Goal: Subscribe to service/newsletter

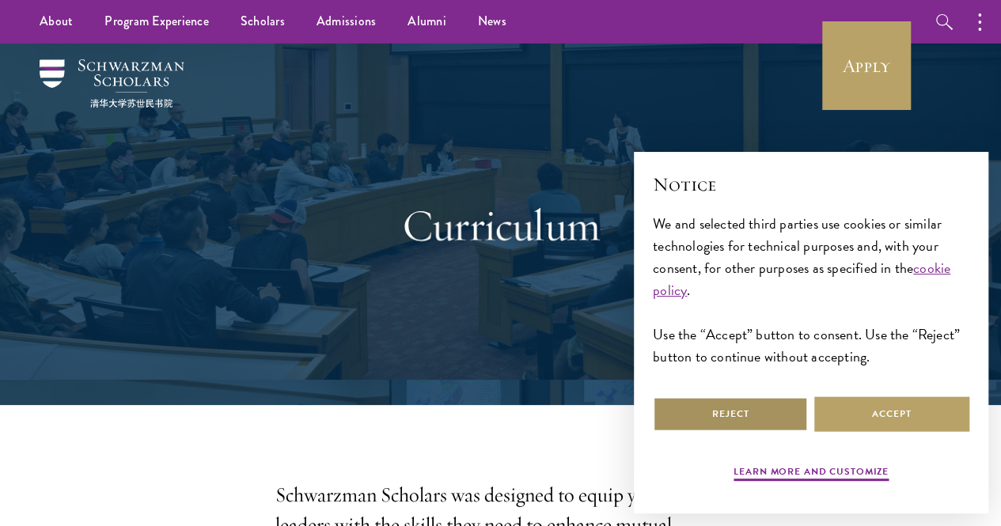
click at [745, 407] on button "Reject" at bounding box center [730, 414] width 155 height 36
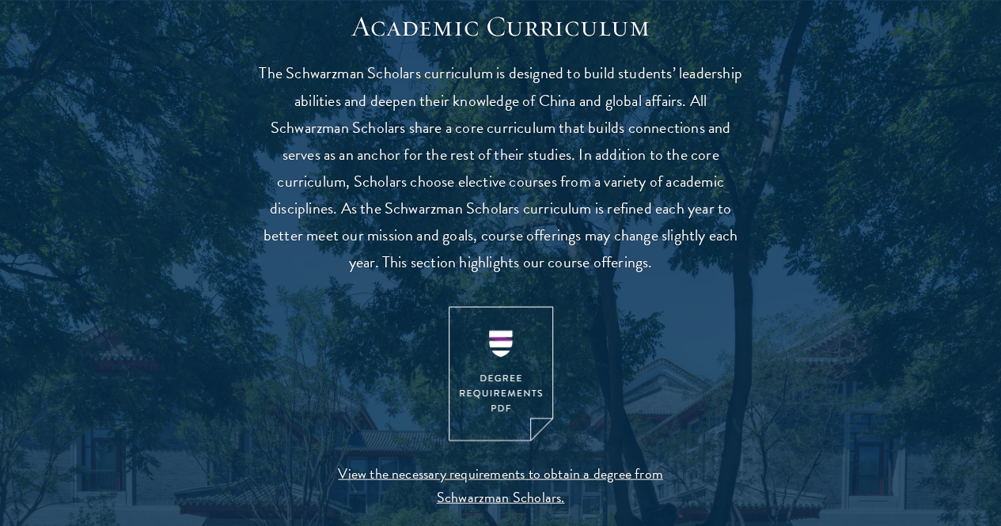
scroll to position [1464, 0]
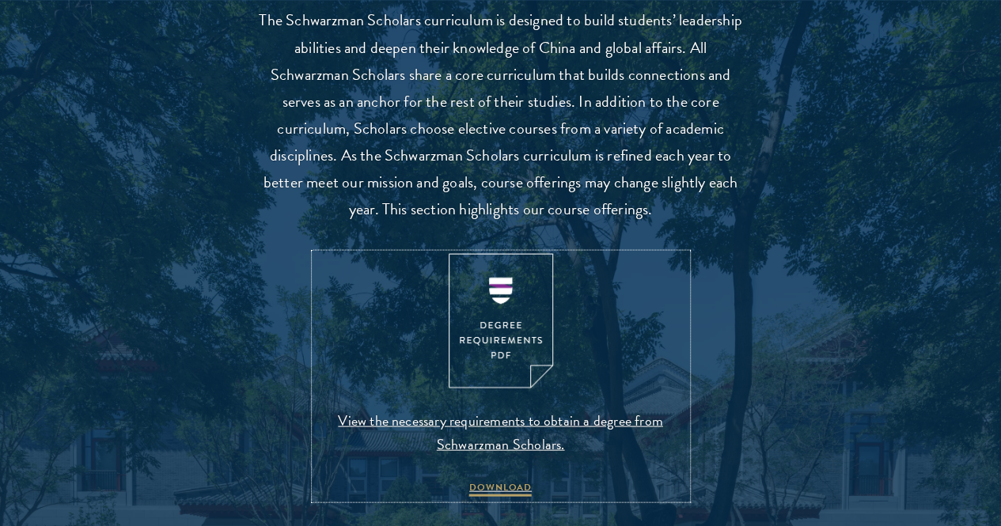
click at [498, 369] on img at bounding box center [501, 320] width 104 height 135
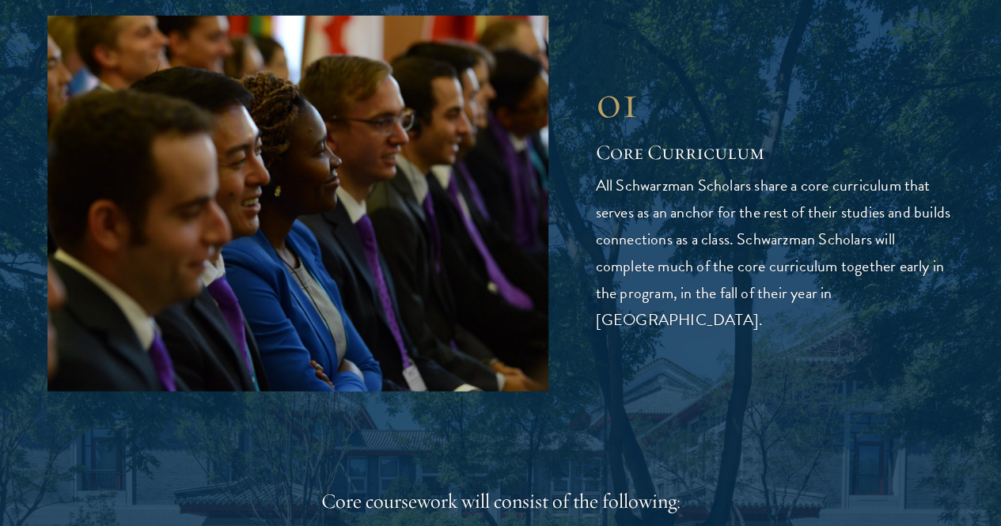
scroll to position [2064, 0]
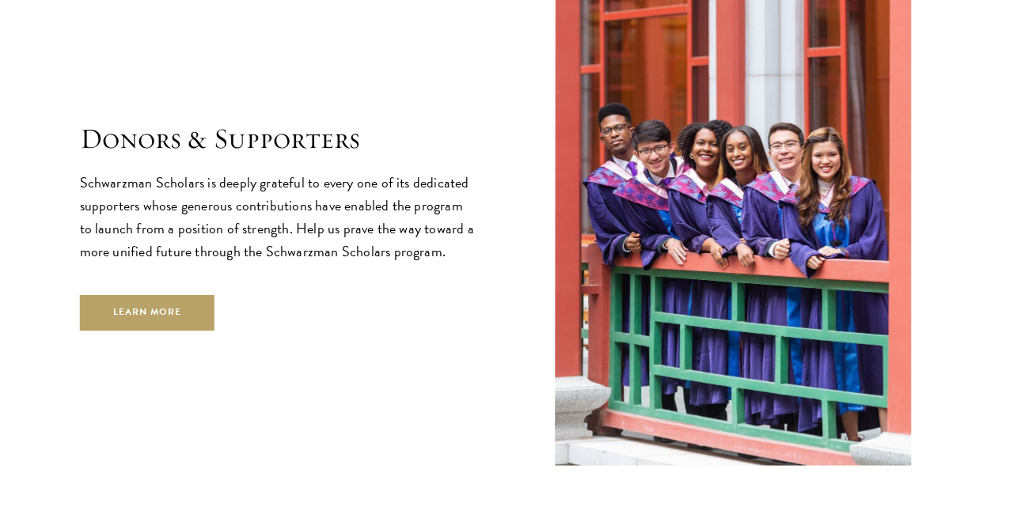
scroll to position [4429, 0]
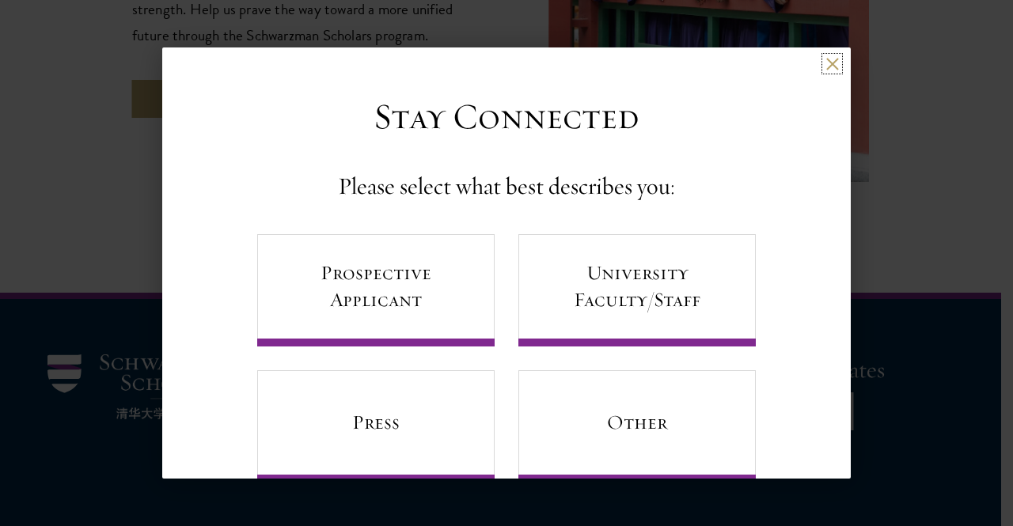
scroll to position [39, 0]
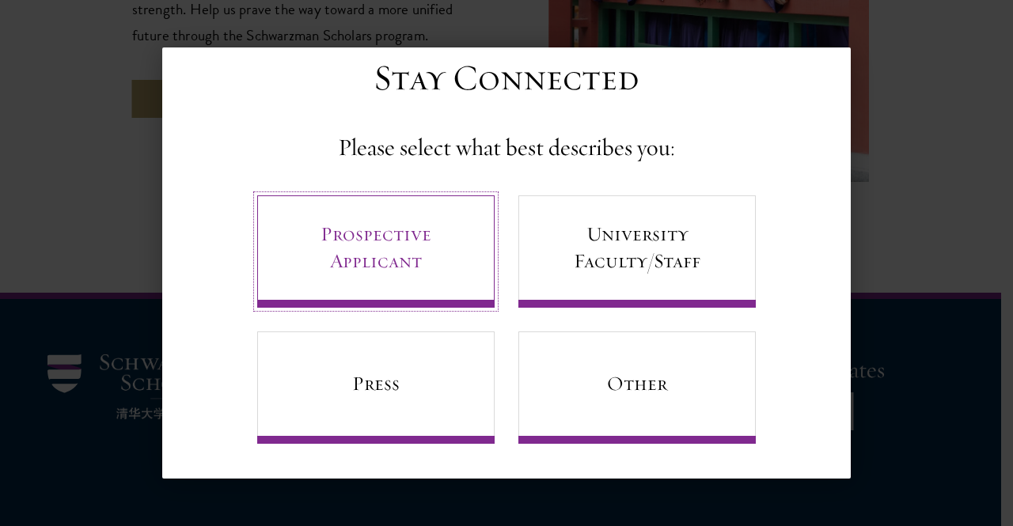
click at [400, 259] on link "Prospective Applicant" at bounding box center [375, 251] width 237 height 112
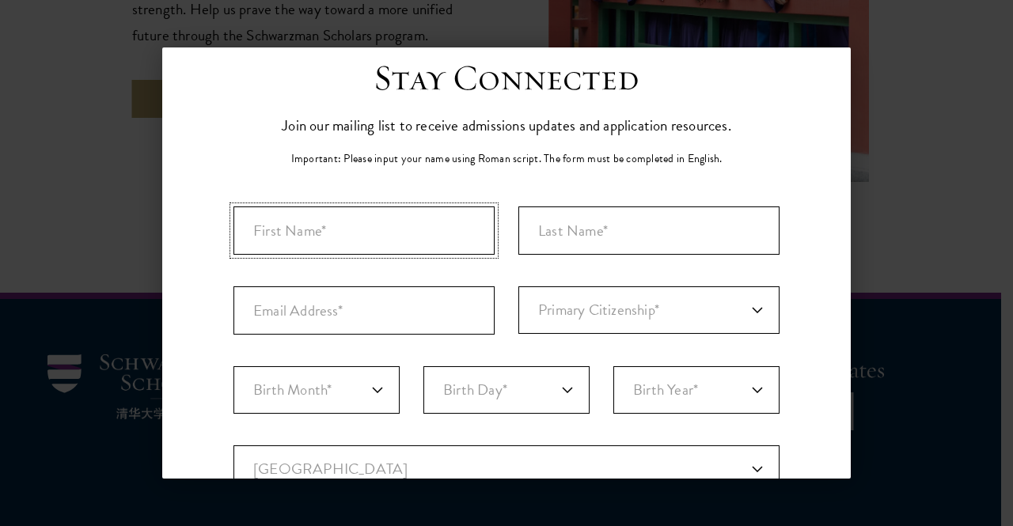
click at [405, 217] on input "First Name*" at bounding box center [363, 230] width 261 height 48
click at [405, 217] on input "[PERSON_NAME]" at bounding box center [363, 230] width 261 height 48
type input "[PERSON_NAME]"
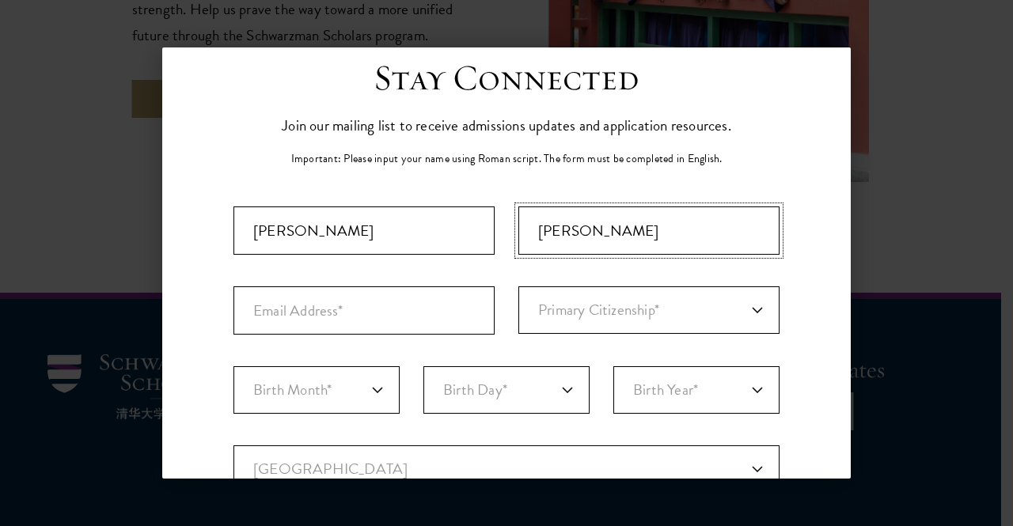
type input "[PERSON_NAME]"
type input "[EMAIL_ADDRESS][DOMAIN_NAME]"
select select "SF"
type input "[GEOGRAPHIC_DATA]"
select select
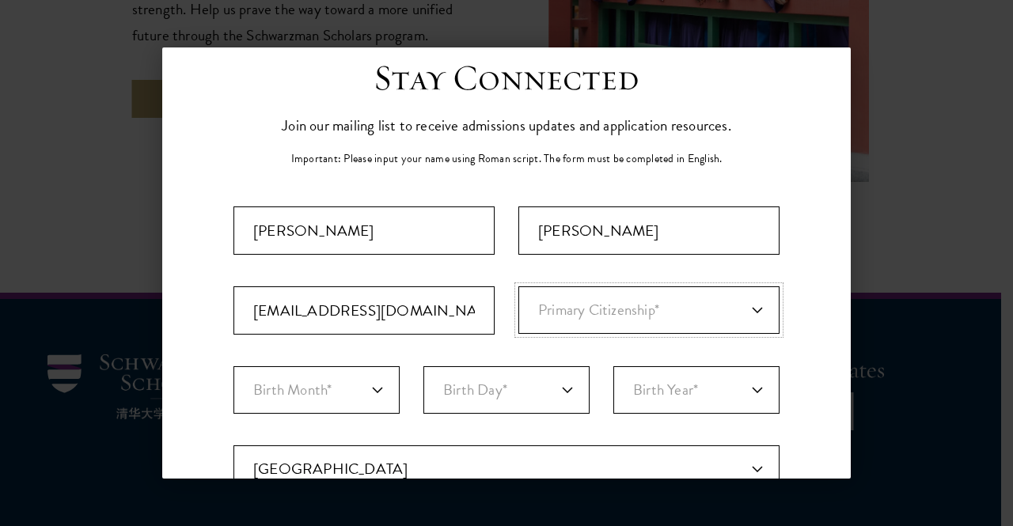
click at [575, 313] on select "Primary Citizenship* [GEOGRAPHIC_DATA] [DEMOGRAPHIC_DATA] [DEMOGRAPHIC_DATA] [D…" at bounding box center [648, 309] width 261 height 47
select select "SF"
click at [518, 286] on select "Primary Citizenship* [GEOGRAPHIC_DATA] [DEMOGRAPHIC_DATA] [DEMOGRAPHIC_DATA] [D…" at bounding box center [648, 309] width 261 height 47
click at [356, 390] on select "Birth Month* January February March April May June July August September Octobe…" at bounding box center [316, 389] width 166 height 47
select select "02"
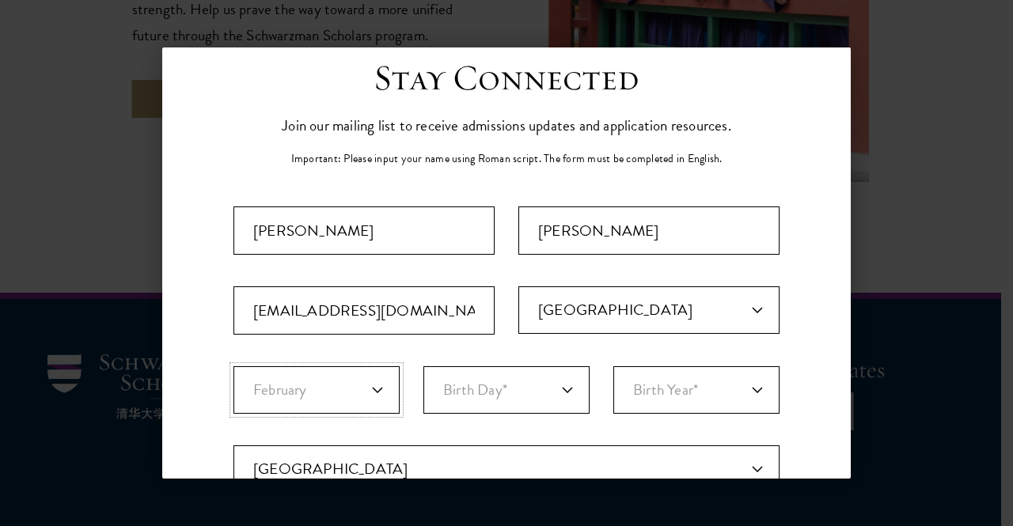
click at [233, 366] on select "Birth Month* January February March April May June July August September Octobe…" at bounding box center [316, 389] width 166 height 47
click at [487, 395] on select "Birth Day* 1 2 3 4 5 6 7 8 9 10 11 12 13 14 15 16 17 18 19 20 21 22 23 24 25 26…" at bounding box center [506, 389] width 166 height 47
select select "02"
click at [423, 366] on select "Birth Day* 1 2 3 4 5 6 7 8 9 10 11 12 13 14 15 16 17 18 19 20 21 22 23 24 25 26…" at bounding box center [506, 389] width 166 height 47
click at [647, 378] on select "Birth Year* [DEMOGRAPHIC_DATA] [DEMOGRAPHIC_DATA] [DEMOGRAPHIC_DATA] [DEMOGRAPH…" at bounding box center [696, 389] width 166 height 47
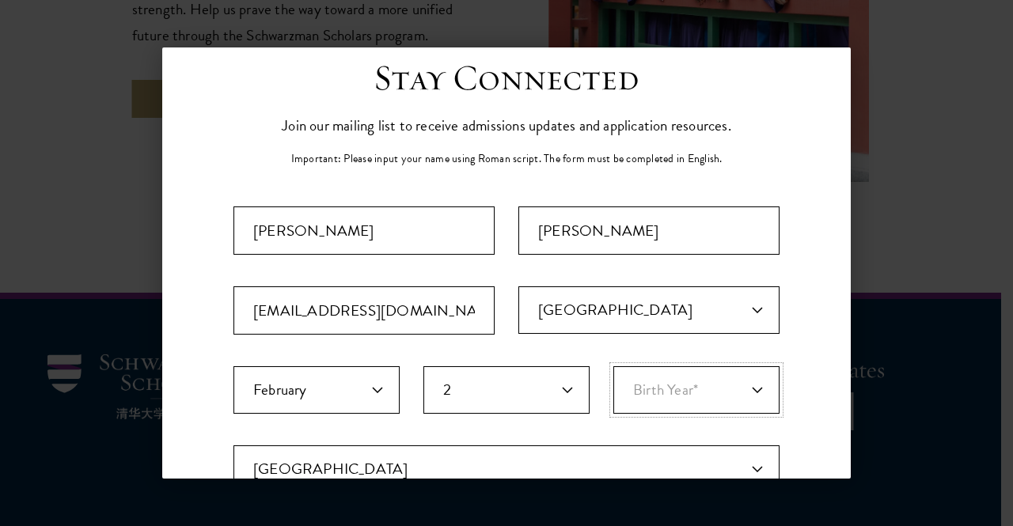
select select "2000"
click at [613, 366] on select "Birth Year* [DEMOGRAPHIC_DATA] [DEMOGRAPHIC_DATA] [DEMOGRAPHIC_DATA] [DEMOGRAPH…" at bounding box center [696, 389] width 166 height 47
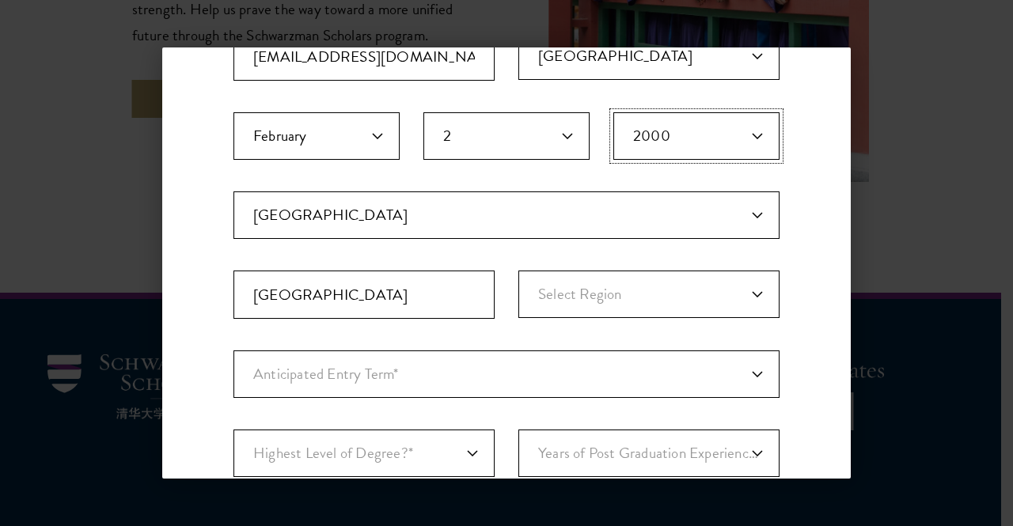
scroll to position [294, 0]
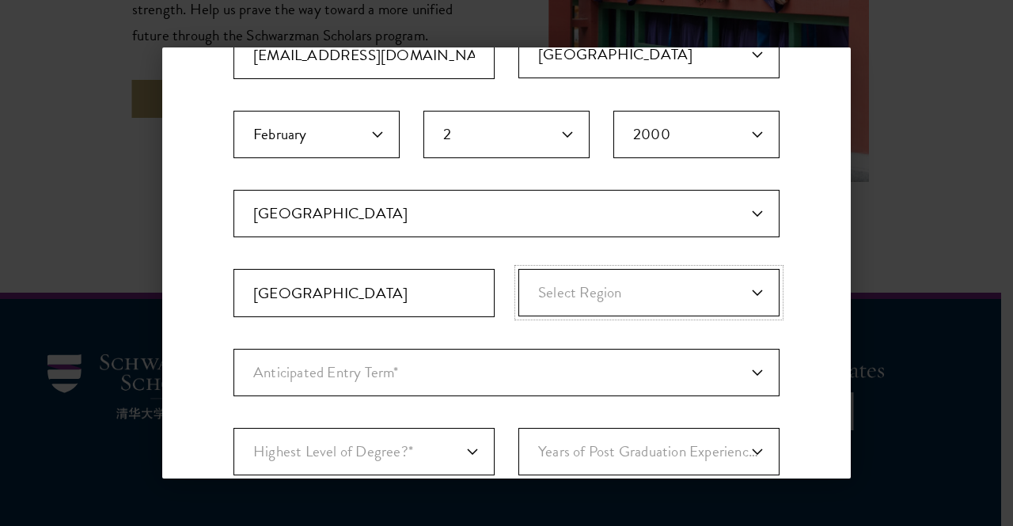
click at [699, 295] on select "Select Region [GEOGRAPHIC_DATA] Free [GEOGRAPHIC_DATA] [GEOGRAPHIC_DATA][DATE] …" at bounding box center [648, 292] width 261 height 47
select select "Gauteng"
click at [518, 269] on select "Select Region [GEOGRAPHIC_DATA] Free [GEOGRAPHIC_DATA] [GEOGRAPHIC_DATA][DATE] …" at bounding box center [648, 292] width 261 height 47
click at [476, 376] on select "Anticipated Entry Term* [DATE] (Application opens [DATE]) Just Exploring" at bounding box center [506, 372] width 546 height 47
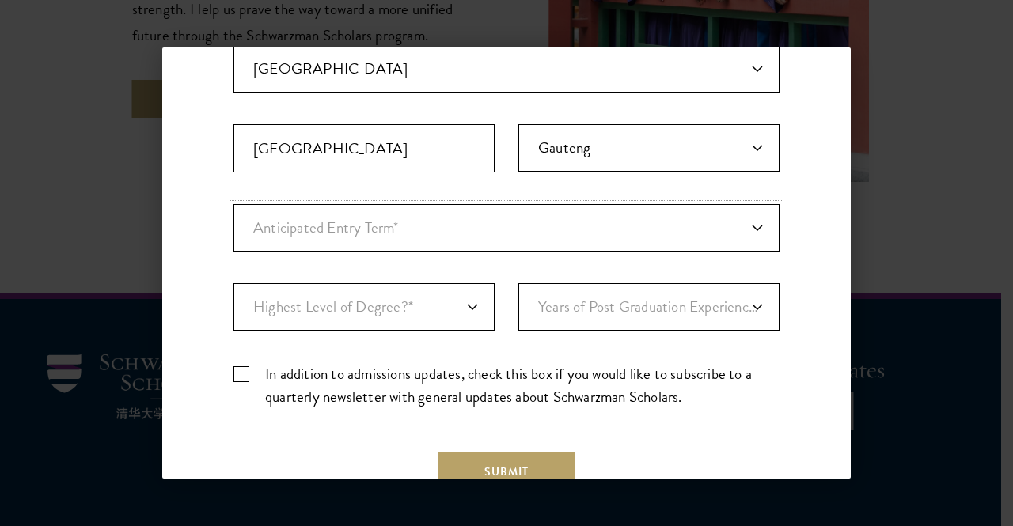
scroll to position [440, 0]
click at [430, 222] on select "Anticipated Entry Term* [DATE] (Application opens [DATE]) Just Exploring" at bounding box center [506, 226] width 546 height 47
select select "a6790467-ebe7-4045-a56a-66c1cae98076"
click at [233, 203] on select "Anticipated Entry Term* [DATE] (Application opens [DATE]) Just Exploring" at bounding box center [506, 226] width 546 height 47
click at [434, 309] on select "Highest Level of Degree?* PHD Bachelor's Master's Current Undergraduate Student" at bounding box center [363, 305] width 261 height 47
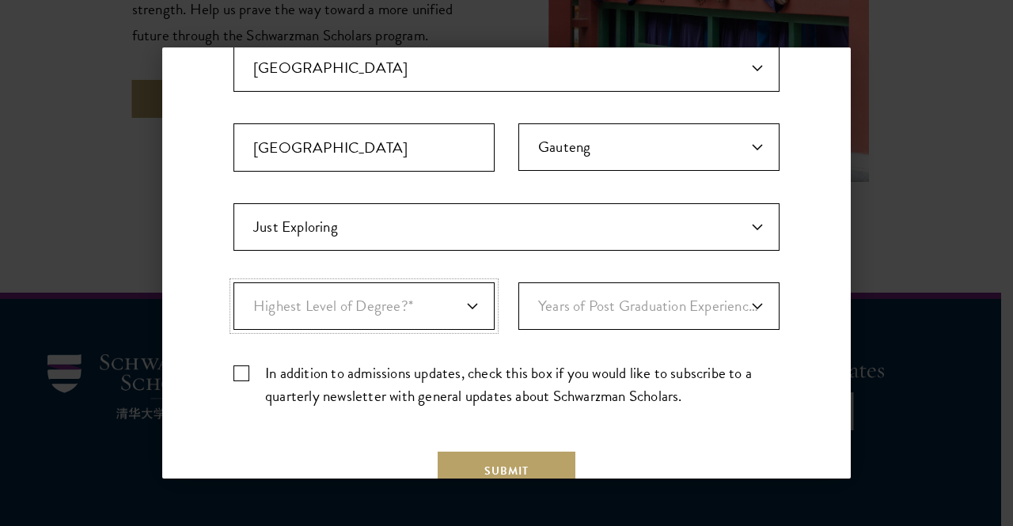
select select "009547fe-3364-4351-8e81-63abea734008"
click at [233, 282] on select "Highest Level of Degree?* PHD Bachelor's Master's Current Undergraduate Student" at bounding box center [363, 305] width 261 height 47
click at [619, 314] on select "Years of Post Graduation Experience?* 1 2 3 4 5 6 7 8 9 10" at bounding box center [648, 305] width 261 height 47
select select "2"
click at [518, 282] on select "Years of Post Graduation Experience?* 1 2 3 4 5 6 7 8 9 10" at bounding box center [648, 305] width 261 height 47
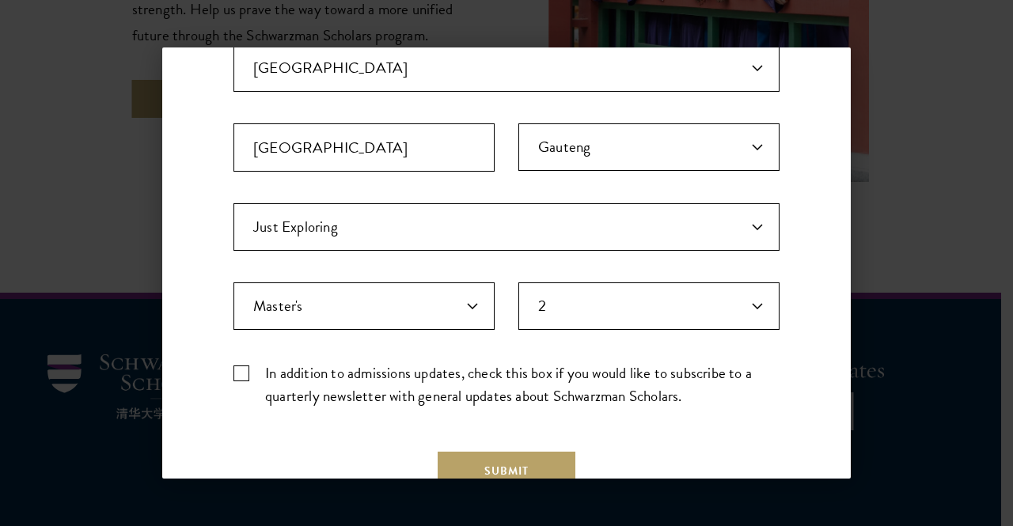
click at [242, 367] on label "In addition to admissions updates, check this box if you would like to subscrib…" at bounding box center [506, 385] width 546 height 46
click at [242, 367] on input "In addition to admissions updates, check this box if you would like to subscrib…" at bounding box center [506, 367] width 546 height 10
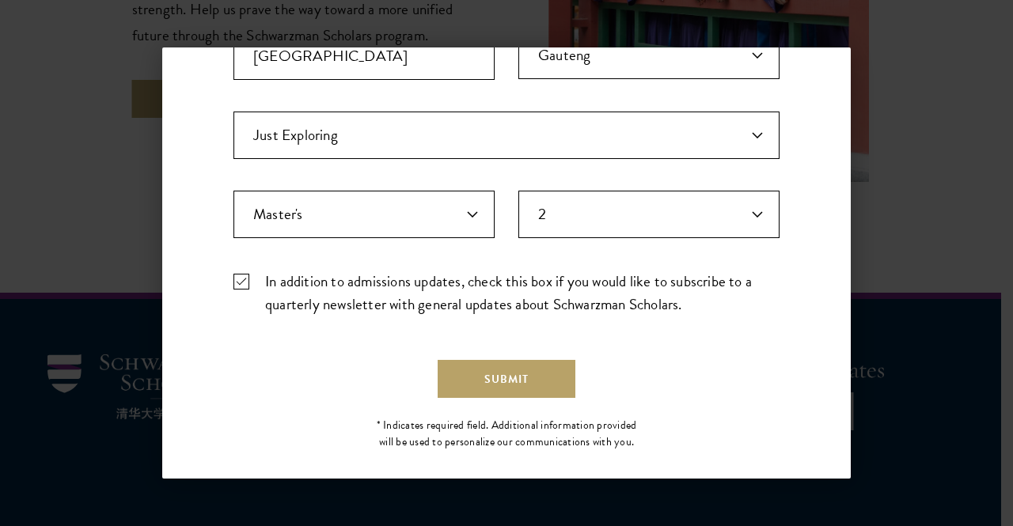
scroll to position [546, 0]
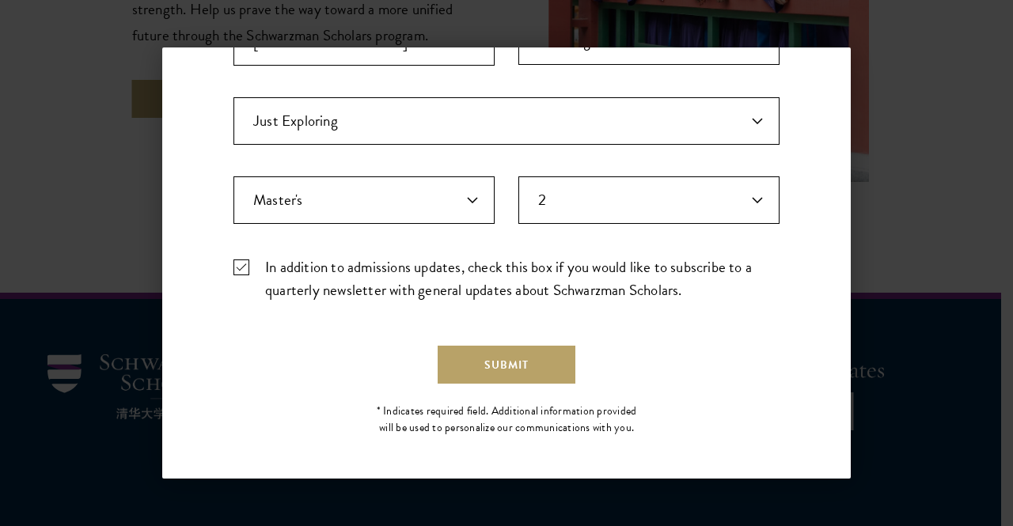
click at [239, 263] on label "In addition to admissions updates, check this box if you would like to subscrib…" at bounding box center [506, 279] width 546 height 46
click at [239, 263] on input "In addition to admissions updates, check this box if you would like to subscrib…" at bounding box center [506, 261] width 546 height 10
click at [244, 265] on label "In addition to admissions updates, check this box if you would like to subscrib…" at bounding box center [506, 279] width 546 height 46
click at [244, 265] on input "In addition to admissions updates, check this box if you would like to subscrib…" at bounding box center [506, 261] width 546 height 10
checkbox input "true"
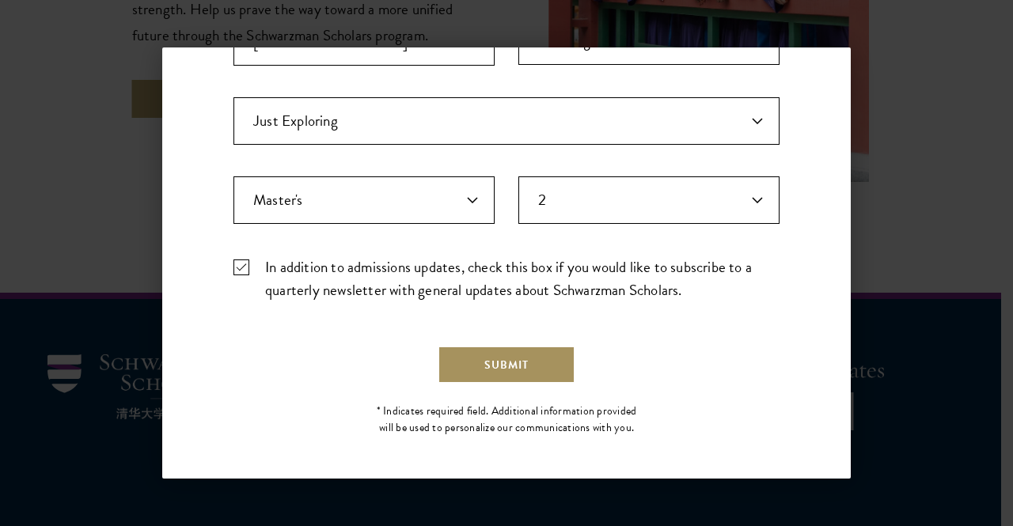
click at [506, 360] on button "Submit" at bounding box center [506, 365] width 138 height 38
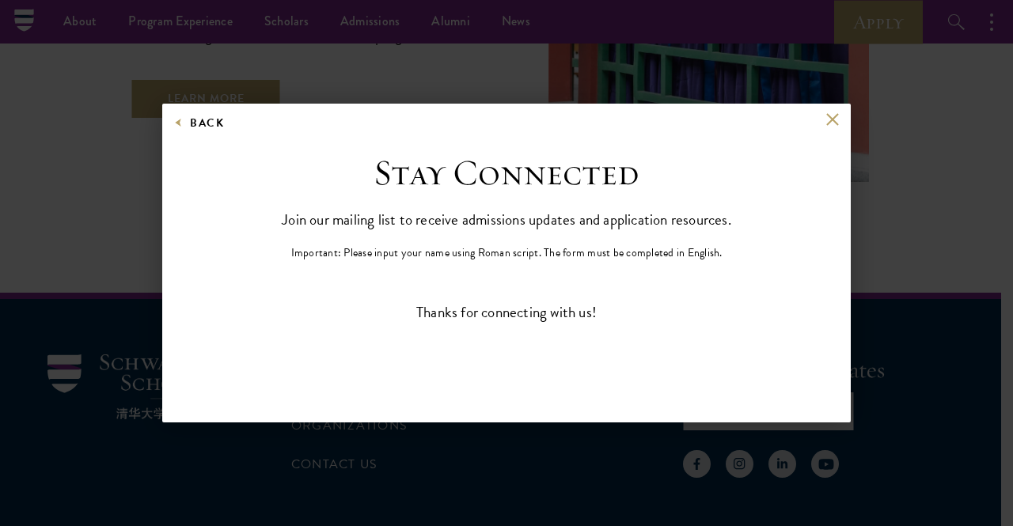
scroll to position [0, 0]
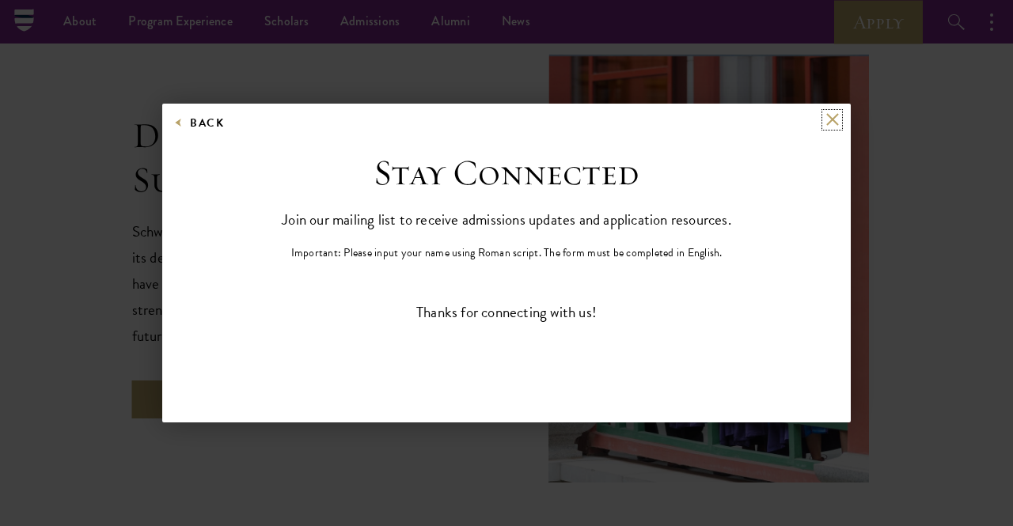
click at [834, 118] on button at bounding box center [831, 119] width 13 height 13
